Goal: Navigation & Orientation: Find specific page/section

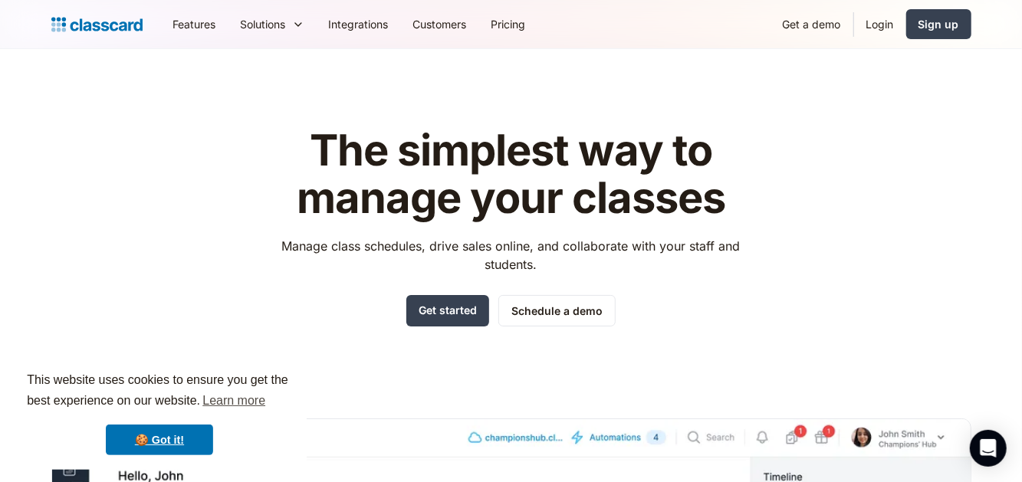
click at [416, 18] on link "Customers" at bounding box center [440, 24] width 78 height 35
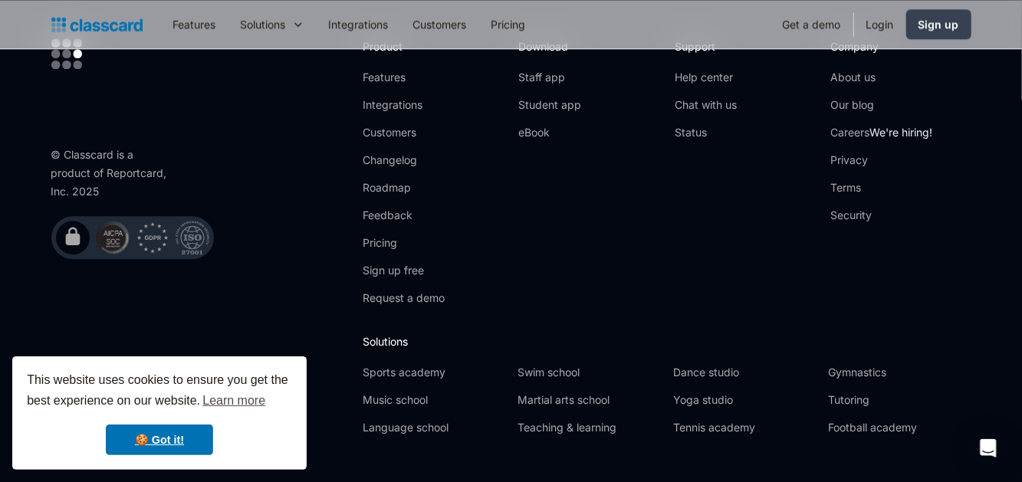
scroll to position [2085, 0]
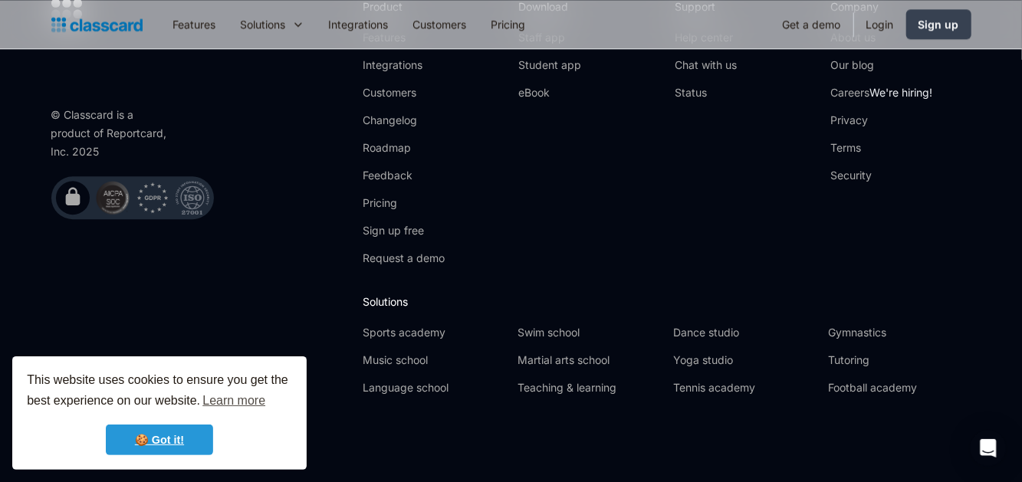
click at [169, 436] on link "🍪 Got it!" at bounding box center [159, 440] width 107 height 31
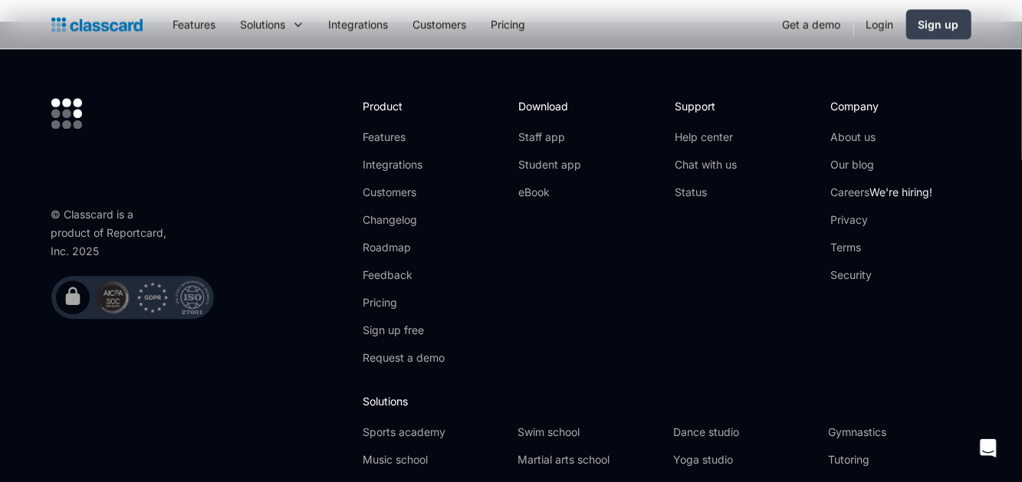
scroll to position [1983, 0]
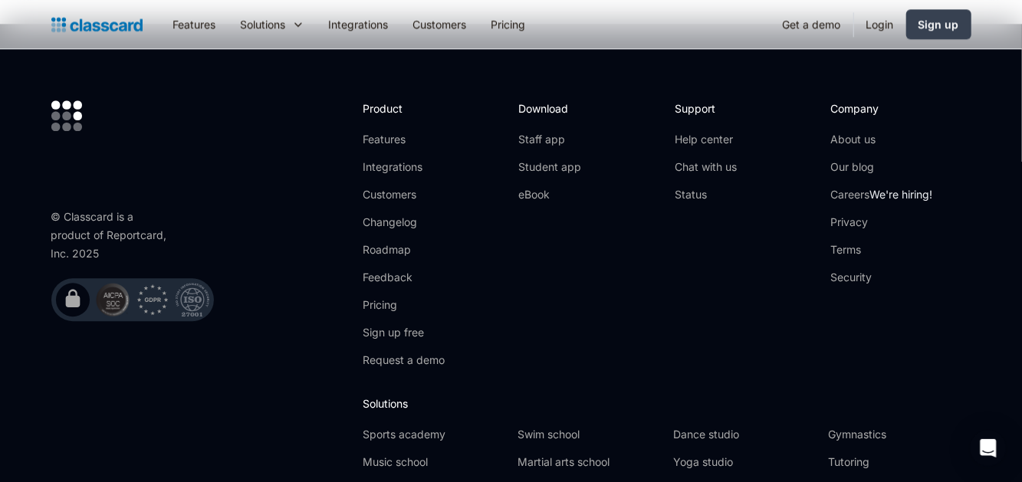
click at [366, 19] on link "Integrations" at bounding box center [359, 24] width 84 height 35
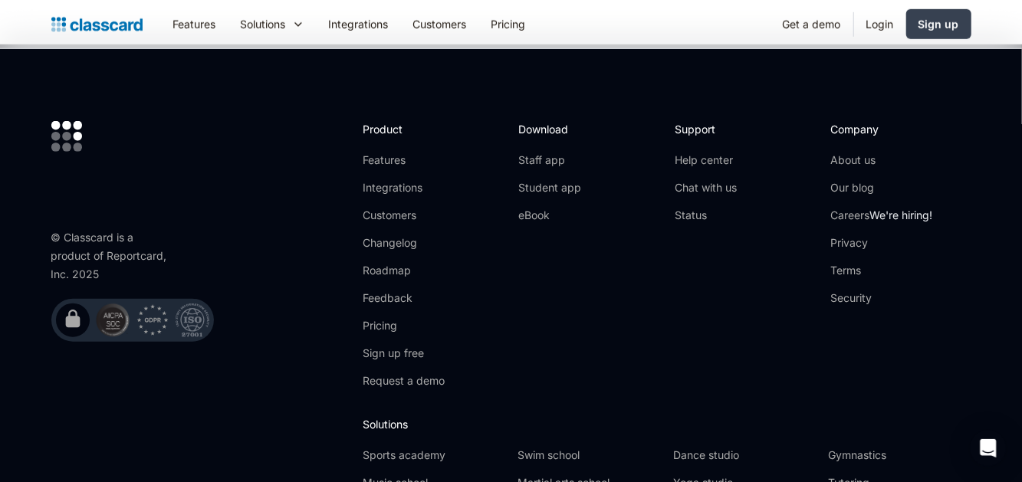
scroll to position [3791, 0]
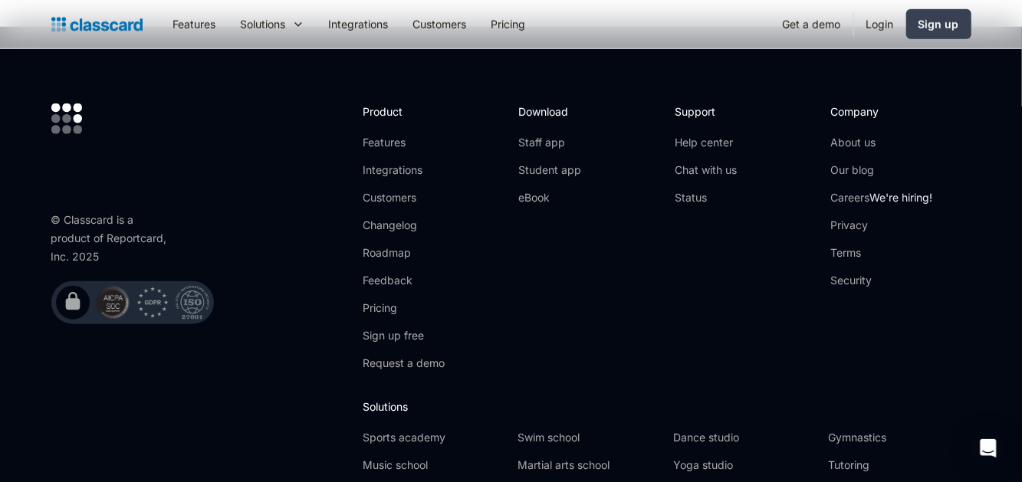
click at [713, 139] on link "Help center" at bounding box center [706, 142] width 62 height 15
click at [359, 19] on link "Integrations" at bounding box center [359, 24] width 84 height 35
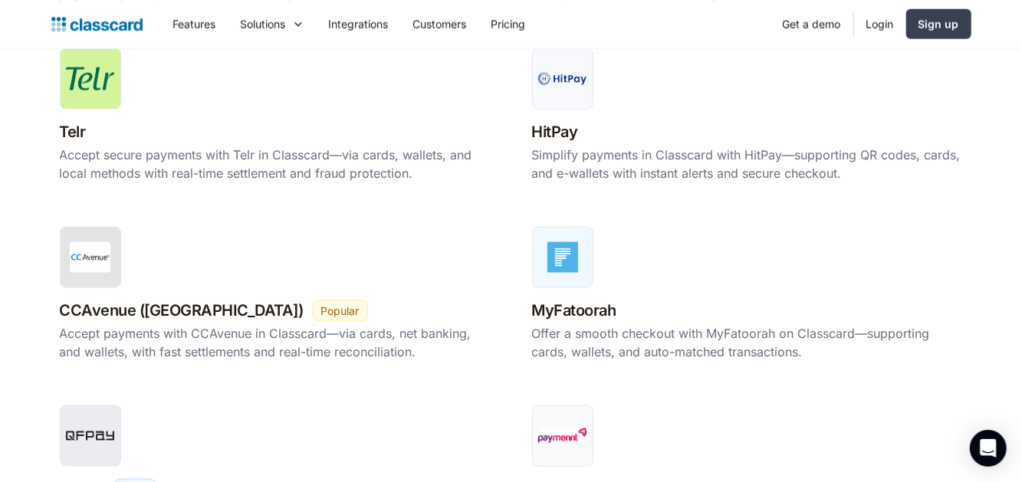
scroll to position [1124, 0]
